Goal: Navigation & Orientation: Find specific page/section

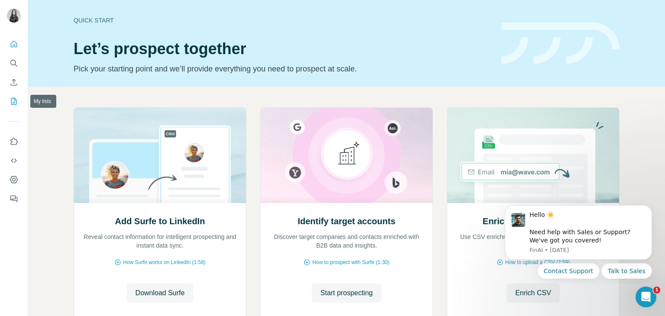
click at [13, 99] on icon "My lists" at bounding box center [14, 101] width 9 height 9
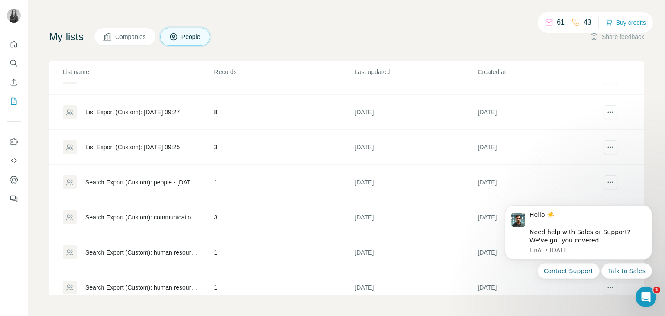
scroll to position [2235, 0]
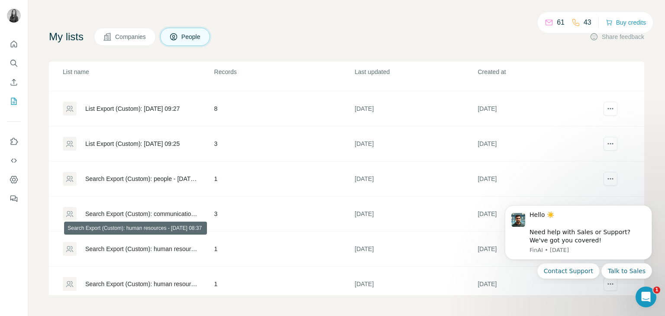
click at [159, 245] on div "Search Export (Custom): human resources - [DATE] 08:37" at bounding box center [142, 249] width 114 height 9
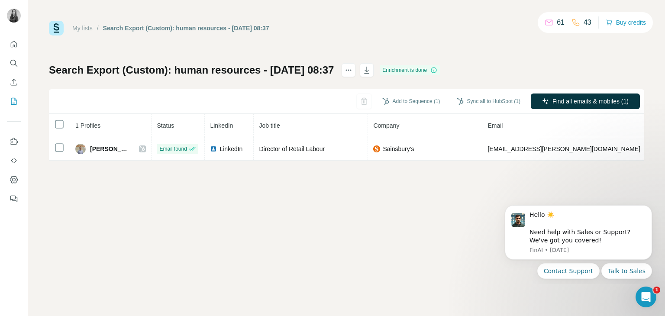
click at [87, 27] on link "My lists" at bounding box center [82, 28] width 20 height 7
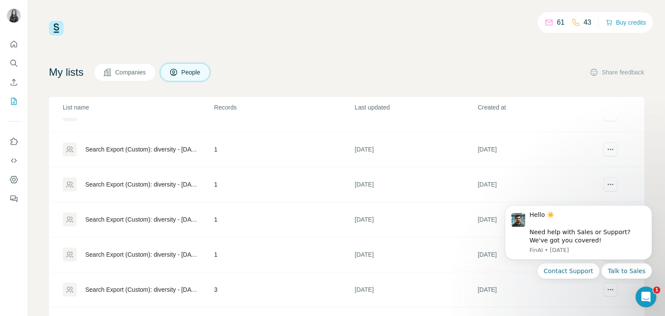
scroll to position [2585, 0]
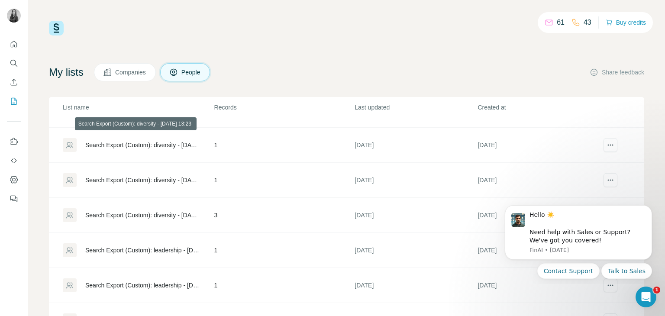
click at [175, 141] on div "Search Export (Custom): diversity - [DATE] 13:23" at bounding box center [142, 145] width 114 height 9
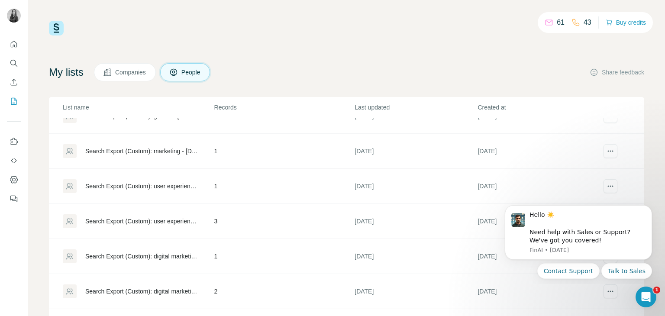
scroll to position [5033, 0]
drag, startPoint x: 157, startPoint y: 238, endPoint x: 342, endPoint y: 192, distance: 191.0
click at [342, 204] on td "3" at bounding box center [284, 221] width 141 height 35
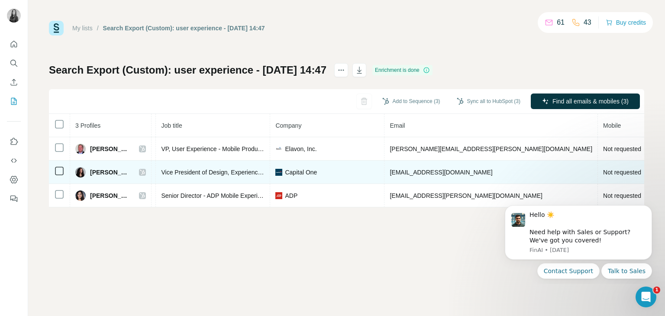
scroll to position [0, 119]
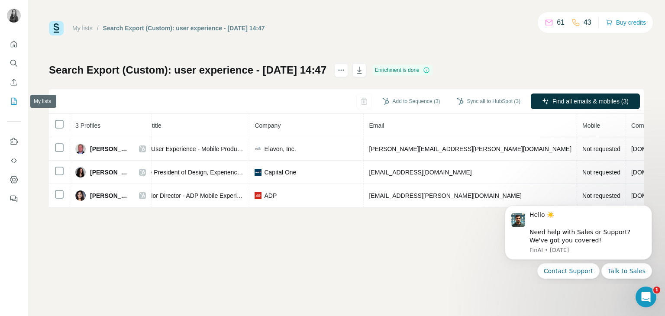
click at [12, 97] on icon "My lists" at bounding box center [14, 101] width 9 height 9
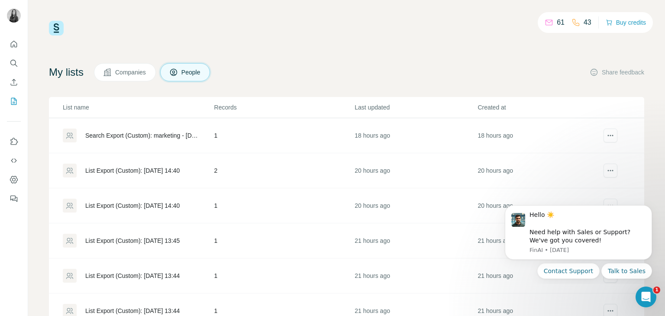
click at [100, 72] on button "Companies" at bounding box center [125, 72] width 62 height 18
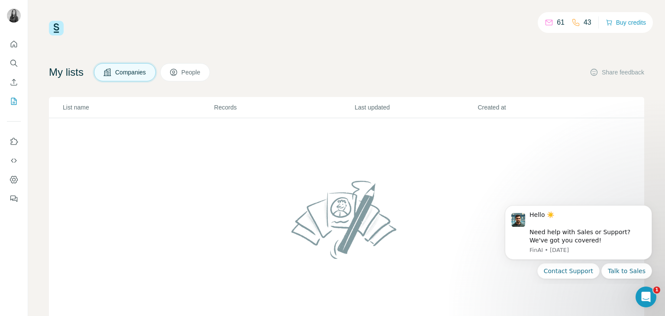
click at [189, 72] on span "People" at bounding box center [191, 72] width 20 height 9
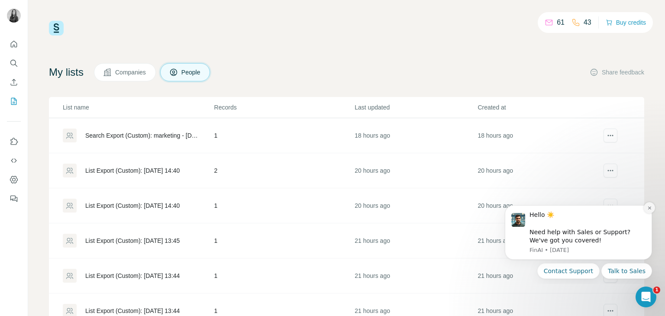
click at [647, 210] on icon "Dismiss notification" at bounding box center [649, 208] width 5 height 5
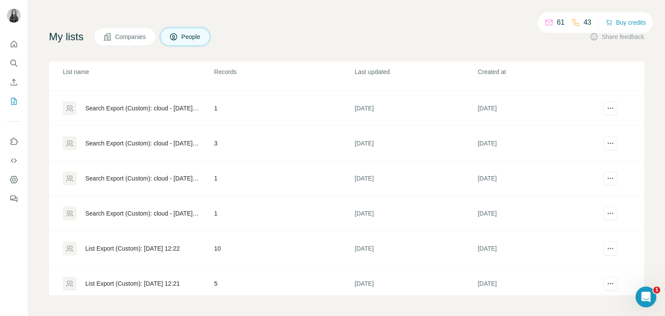
scroll to position [9753, 0]
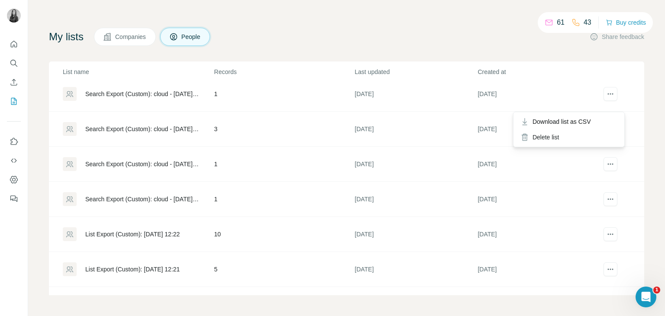
click at [603, 122] on button "actions" at bounding box center [610, 129] width 14 height 14
click at [300, 46] on div "My lists Companies People Share feedback List name Records Last updated Created…" at bounding box center [346, 162] width 595 height 268
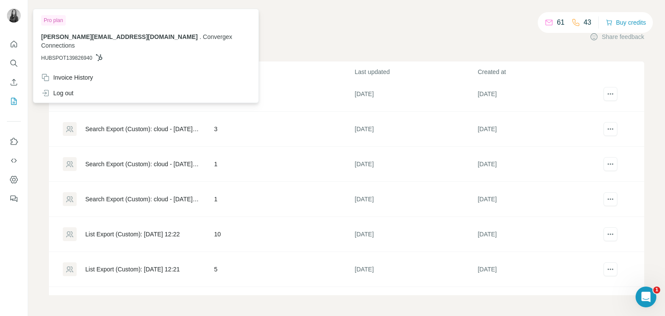
click at [8, 12] on img at bounding box center [14, 16] width 14 height 14
click at [10, 13] on img at bounding box center [14, 16] width 14 height 14
click at [11, 44] on icon "Quick start" at bounding box center [14, 44] width 6 height 6
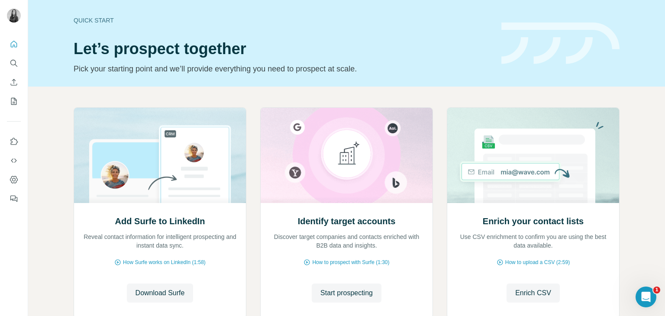
scroll to position [58, 0]
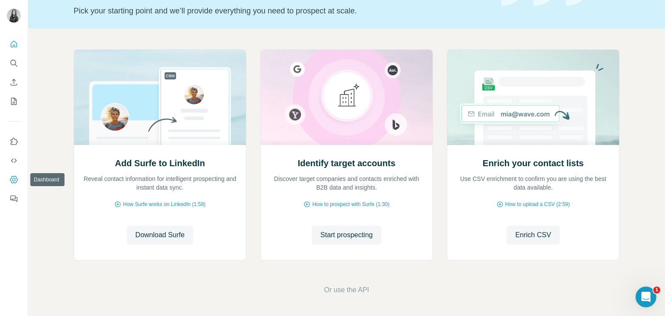
click at [13, 179] on icon "Dashboard" at bounding box center [14, 179] width 9 height 9
click at [16, 43] on icon "Quick start" at bounding box center [14, 44] width 6 height 6
